Goal: Information Seeking & Learning: Learn about a topic

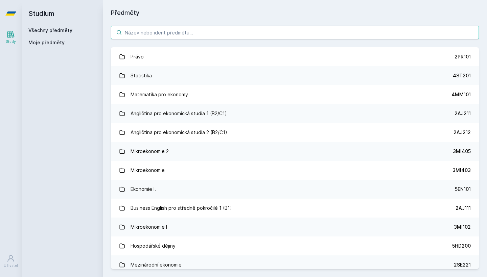
click at [238, 37] on input "search" at bounding box center [295, 33] width 368 height 14
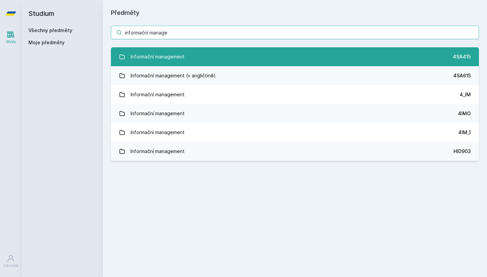
type input "informační manage"
click at [317, 56] on link "Informační management 4SA415" at bounding box center [295, 56] width 368 height 19
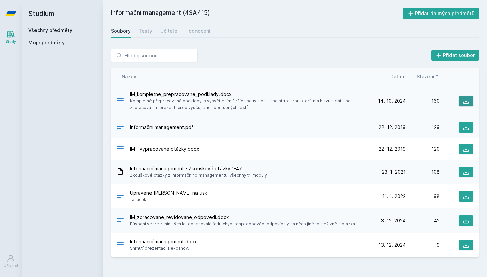
click at [466, 99] on icon at bounding box center [465, 101] width 7 height 7
click at [257, 46] on div "Přidat soubor Řazení: Název Datum Stažení Název Datum Stažení IM_kompletne_prep…" at bounding box center [295, 153] width 384 height 225
click at [40, 11] on h2 "Studium" at bounding box center [62, 13] width 68 height 27
click at [15, 7] on icon at bounding box center [10, 13] width 11 height 27
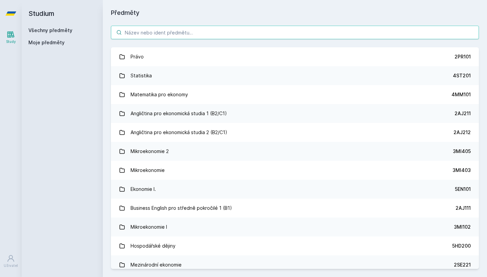
click at [159, 37] on input "search" at bounding box center [295, 33] width 368 height 14
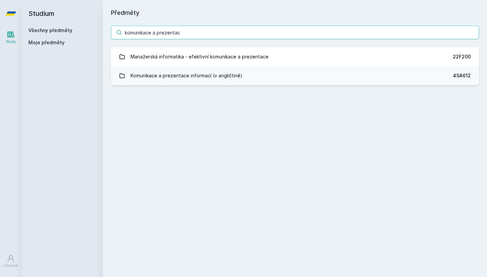
type input "komunikace a prezentace"
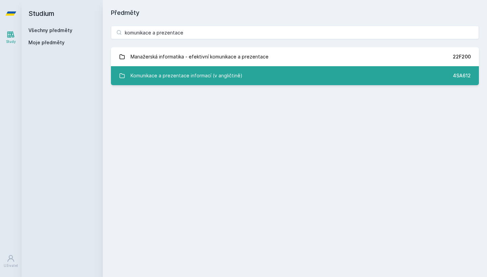
click at [188, 82] on div "Komunikace a prezentace informací (v angličtině)" at bounding box center [186, 76] width 112 height 14
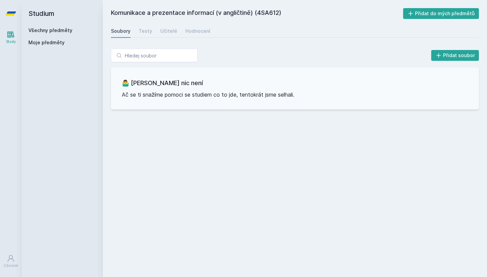
click at [136, 24] on div "Komunikace a prezentace informací (v angličtině) (4SA612) Přidat do mých předmě…" at bounding box center [295, 138] width 368 height 261
click at [140, 30] on div "Testy" at bounding box center [146, 31] width 14 height 7
click at [164, 27] on link "Učitelé" at bounding box center [168, 31] width 17 height 14
click at [207, 33] on div "Soubory Testy Učitelé Hodnocení" at bounding box center [295, 31] width 368 height 14
click at [190, 27] on link "Hodnocení" at bounding box center [197, 31] width 25 height 14
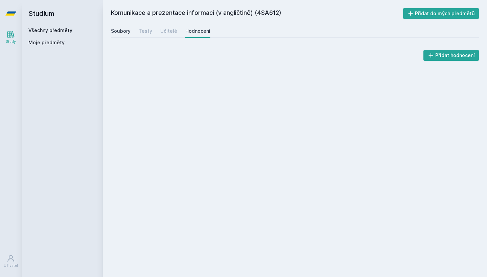
click at [126, 28] on div "Soubory" at bounding box center [121, 31] width 20 height 7
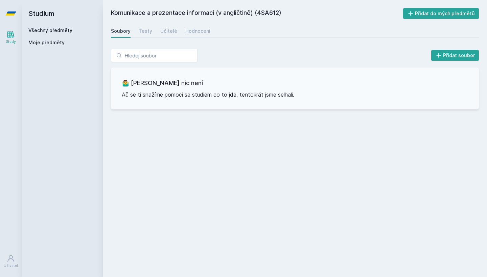
click at [272, 14] on h2 "Komunikace a prezentace informací (v angličtině) (4SA612)" at bounding box center [257, 13] width 292 height 11
